Goal: Check status: Check status

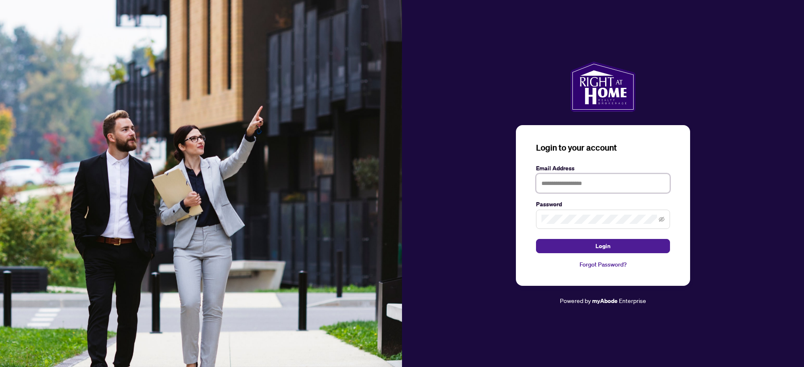
click at [551, 185] on input "text" at bounding box center [603, 183] width 134 height 19
type input "**********"
click at [536, 239] on button "Login" at bounding box center [603, 246] width 134 height 14
click at [611, 244] on button "Login" at bounding box center [603, 246] width 134 height 14
click at [575, 186] on input "text" at bounding box center [603, 183] width 134 height 19
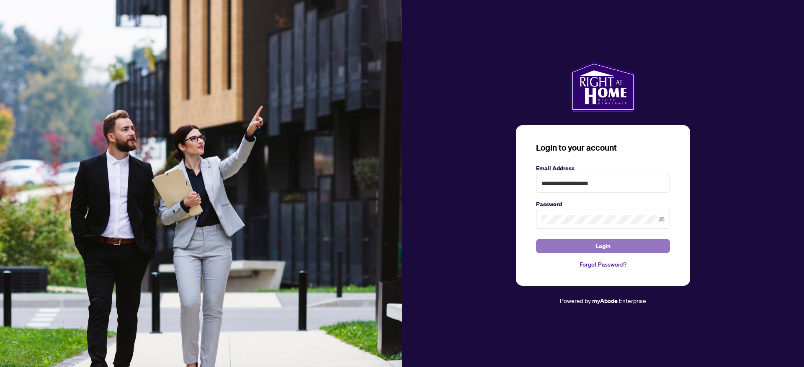
click at [604, 247] on span "Login" at bounding box center [602, 246] width 15 height 13
click at [661, 216] on span at bounding box center [662, 219] width 6 height 9
click at [662, 218] on icon "eye-invisible" at bounding box center [662, 219] width 6 height 6
click at [600, 245] on span "Login" at bounding box center [602, 246] width 15 height 13
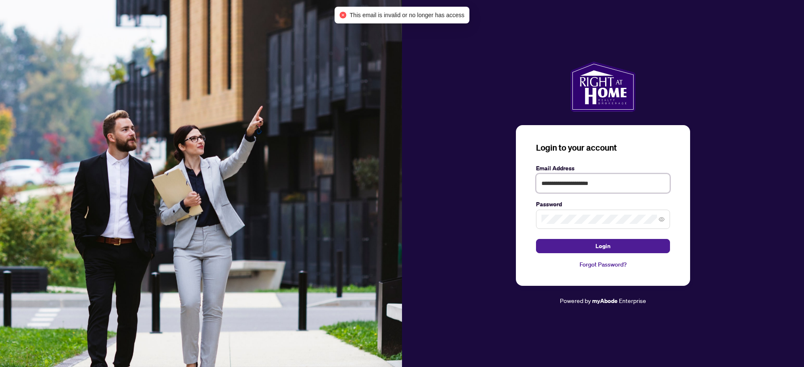
click at [624, 175] on input "**********" at bounding box center [603, 183] width 134 height 19
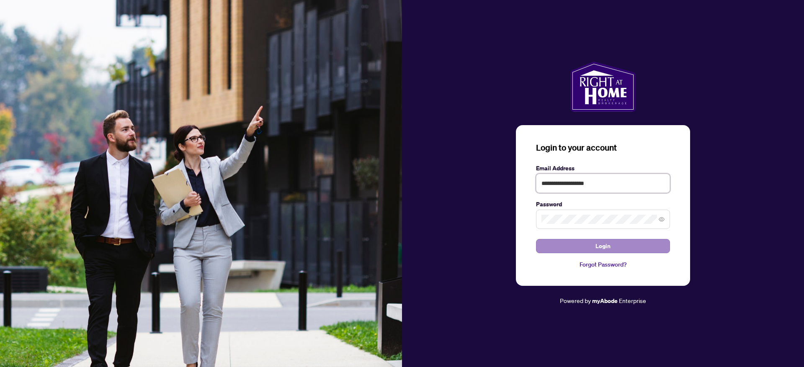
type input "**********"
click at [603, 245] on span "Login" at bounding box center [602, 246] width 15 height 13
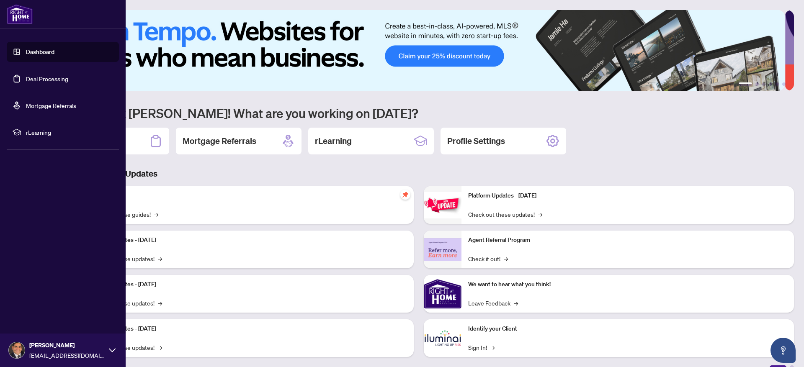
click at [34, 51] on link "Dashboard" at bounding box center [40, 52] width 28 height 8
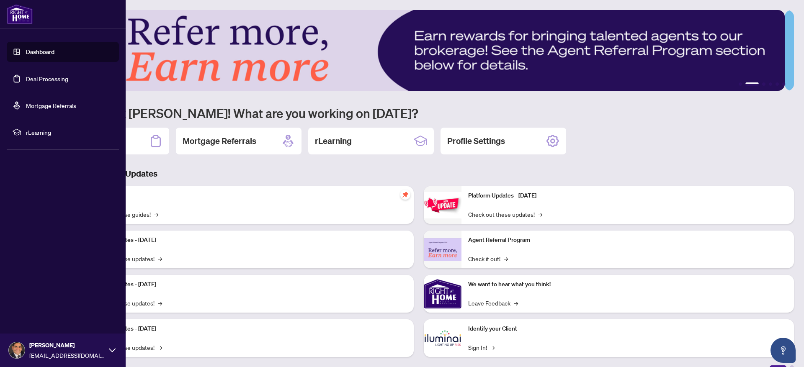
click at [41, 80] on link "Deal Processing" at bounding box center [47, 79] width 42 height 8
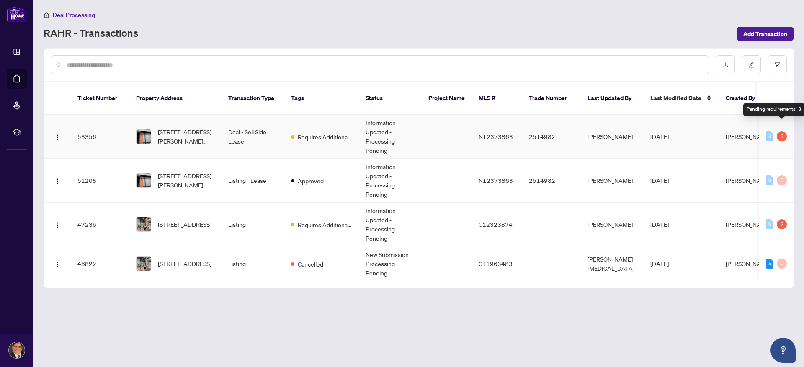
click at [781, 131] on div "3" at bounding box center [782, 136] width 10 height 10
click at [332, 131] on div "Requires Additional Docs" at bounding box center [321, 136] width 61 height 10
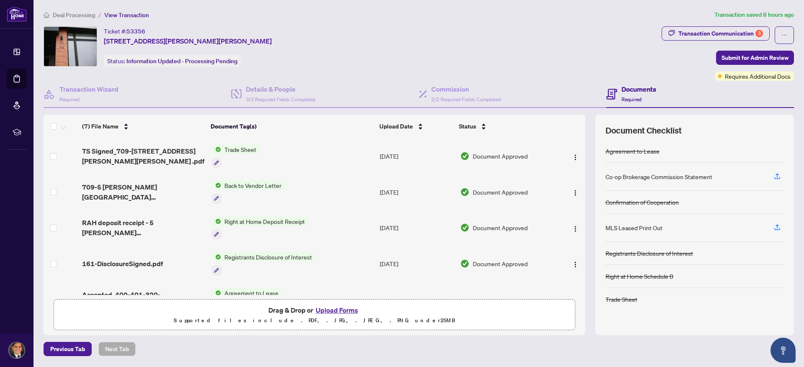
drag, startPoint x: 586, startPoint y: 161, endPoint x: 589, endPoint y: 246, distance: 85.5
click at [589, 246] on div "(7) File Name Document Tag(s) Upload Date Status TS Signed_709-[GEOGRAPHIC_DATA…" at bounding box center [419, 225] width 750 height 220
click at [710, 33] on div "Transaction Communication 3" at bounding box center [720, 33] width 85 height 13
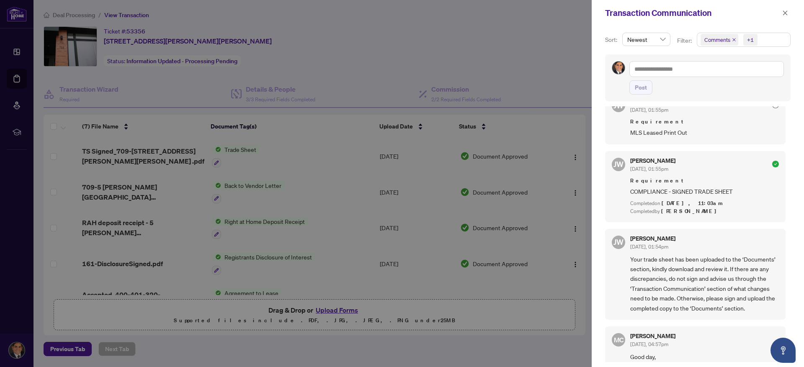
scroll to position [396, 0]
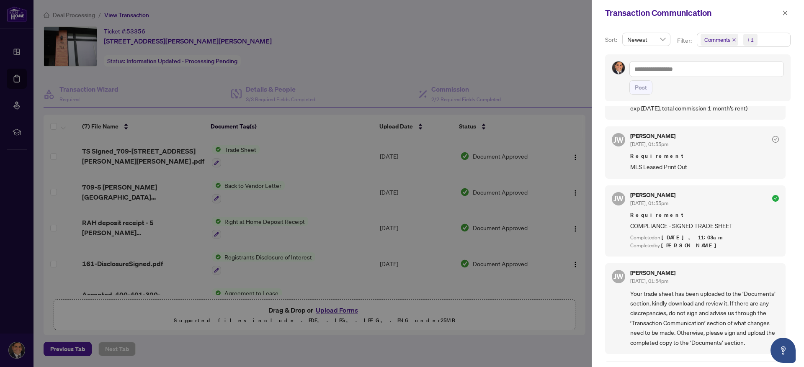
drag, startPoint x: 785, startPoint y: 256, endPoint x: 784, endPoint y: 242, distance: 13.9
click at [784, 242] on div "[PERSON_NAME] [DATE], 11:05am Reminder to provide the Listing Agreement. To vie…" at bounding box center [697, 234] width 185 height 256
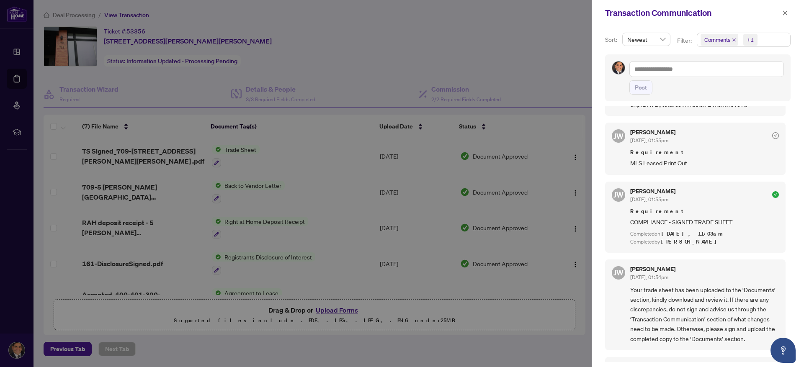
scroll to position [0, 0]
